Goal: Task Accomplishment & Management: Manage account settings

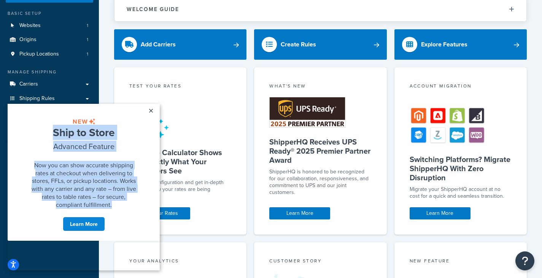
drag, startPoint x: 53, startPoint y: 138, endPoint x: 116, endPoint y: 233, distance: 113.3
click at [116, 233] on div "Ship to Store Advanced Feature Now you can show accurate shipping rates at chec…" at bounding box center [83, 172] width 111 height 121
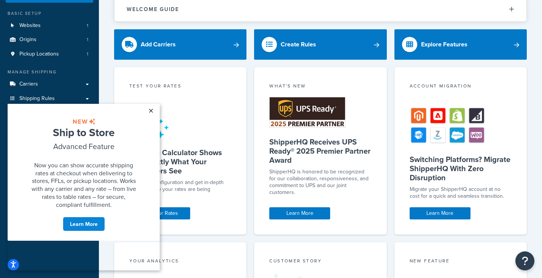
click at [149, 112] on link "×" at bounding box center [150, 111] width 13 height 14
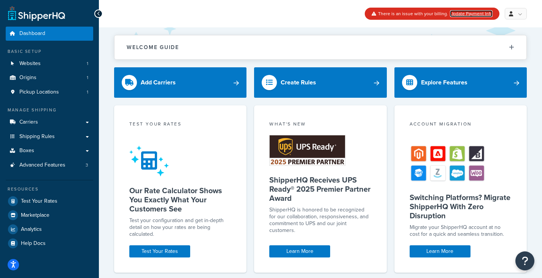
click at [480, 13] on link "Update Payment Info" at bounding box center [471, 13] width 43 height 7
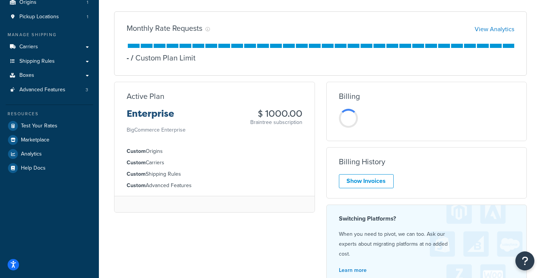
scroll to position [76, 0]
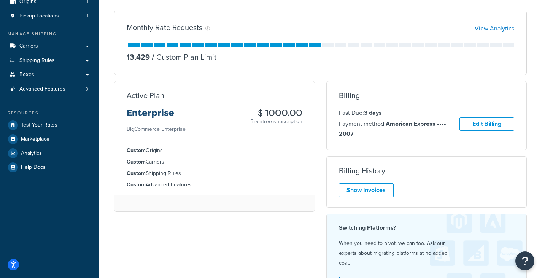
drag, startPoint x: 258, startPoint y: 114, endPoint x: 301, endPoint y: 126, distance: 45.3
click at [301, 126] on div "Enterprise BigCommerce Enterprise $ 1000.00 Braintree subscription" at bounding box center [215, 121] width 176 height 26
click at [300, 125] on p "Braintree subscription" at bounding box center [276, 122] width 52 height 8
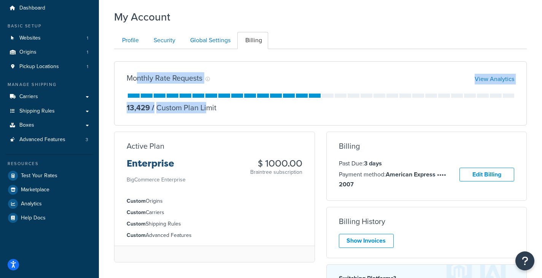
drag, startPoint x: 136, startPoint y: 78, endPoint x: 208, endPoint y: 101, distance: 75.1
click at [208, 101] on div "Monthly Rate Requests View Analytics 13,429 / Custom Plan Limit" at bounding box center [320, 93] width 412 height 64
click at [208, 101] on div "13,429 / Custom Plan Limit" at bounding box center [320, 103] width 387 height 19
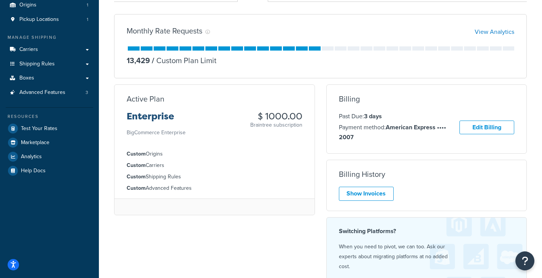
scroll to position [63, 0]
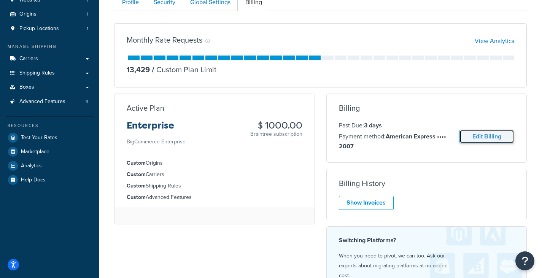
click at [490, 135] on link "Edit Billing" at bounding box center [486, 137] width 55 height 14
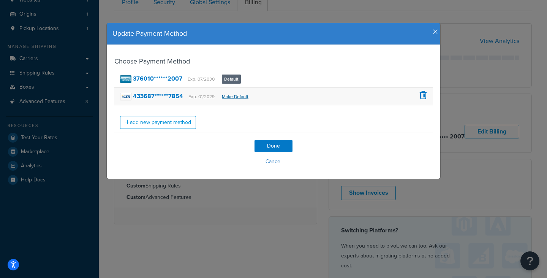
click at [222, 96] on link "Make Default" at bounding box center [235, 96] width 27 height 7
click at [422, 78] on span at bounding box center [423, 77] width 7 height 8
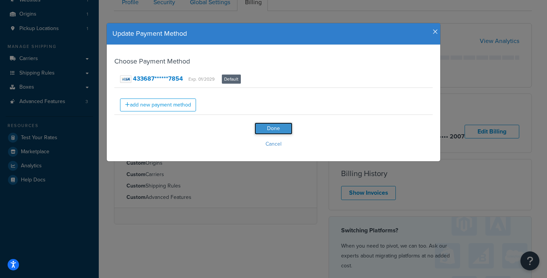
click at [276, 126] on input "Done" at bounding box center [274, 128] width 38 height 12
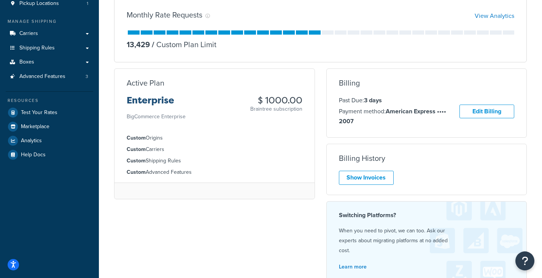
scroll to position [101, 0]
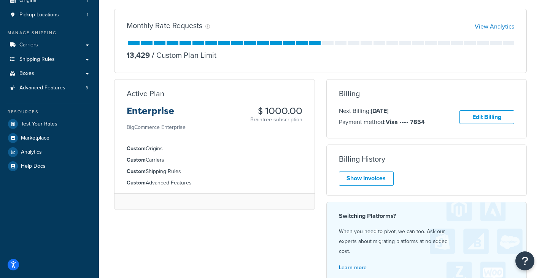
scroll to position [101, 0]
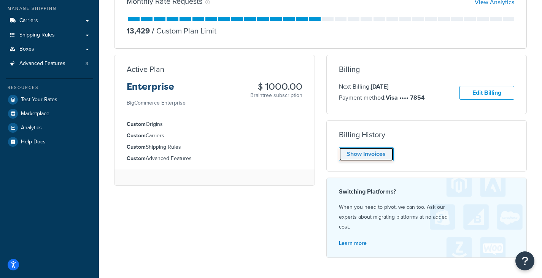
click at [366, 157] on link "Show Invoices" at bounding box center [366, 154] width 55 height 14
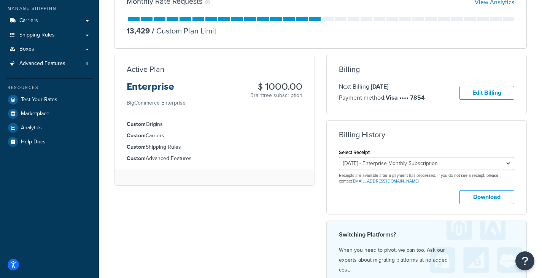
scroll to position [139, 0]
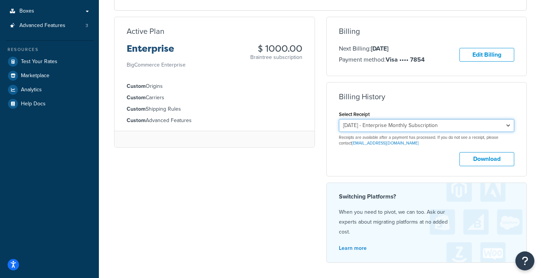
click at [418, 124] on select "August 9, 2025 - Enterprise Monthly Subscription July 10, 2025 - Enterprise Mon…" at bounding box center [427, 125] width 176 height 13
click at [397, 157] on div "Download" at bounding box center [427, 159] width 176 height 14
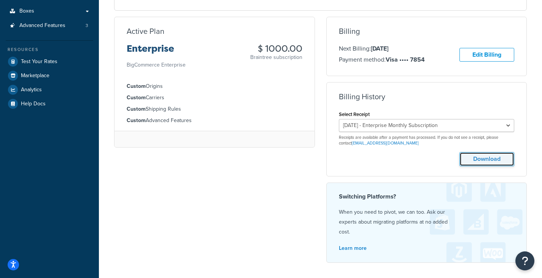
click at [481, 158] on button "Download" at bounding box center [486, 159] width 55 height 14
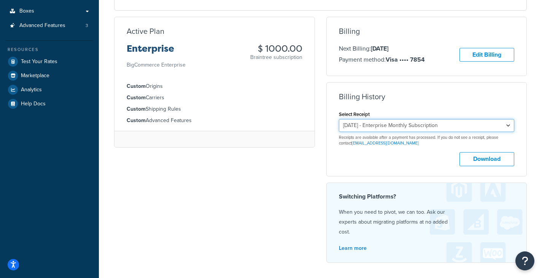
click at [371, 122] on select "August 9, 2025 - Enterprise Monthly Subscription July 10, 2025 - Enterprise Mon…" at bounding box center [427, 125] width 176 height 13
click at [326, 127] on div "Billing History Select Receipt August 9, 2025 - Enterprise Monthly Subscription…" at bounding box center [426, 129] width 201 height 94
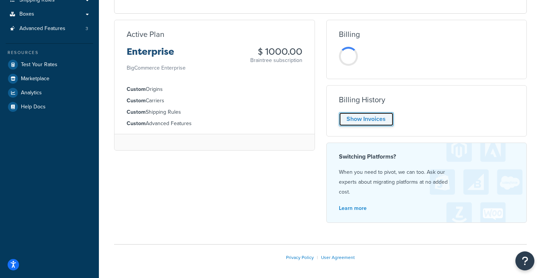
click at [348, 113] on link "Show Invoices" at bounding box center [366, 119] width 55 height 14
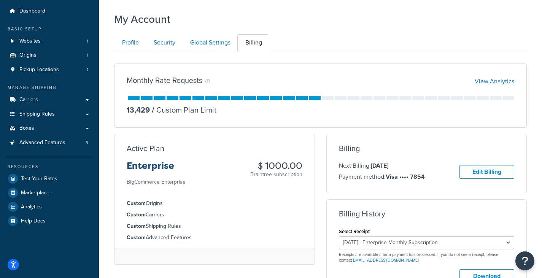
scroll to position [98, 0]
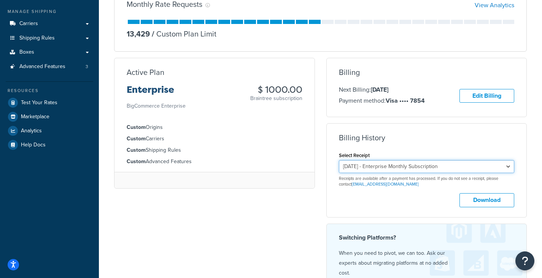
click at [354, 163] on select "August 9, 2025 - Enterprise Monthly Subscription July 10, 2025 - Enterprise Mon…" at bounding box center [427, 166] width 176 height 13
click at [282, 144] on ul "Custom Origins Custom Carriers Custom Shipping Rules Custom Advanced Features" at bounding box center [214, 144] width 200 height 55
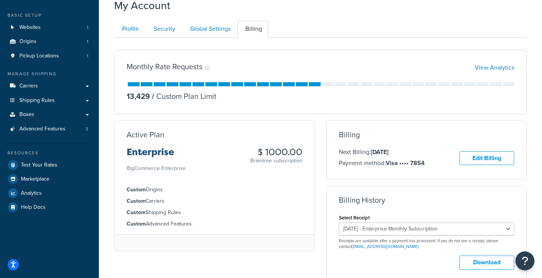
scroll to position [22, 0]
